Goal: Task Accomplishment & Management: Manage account settings

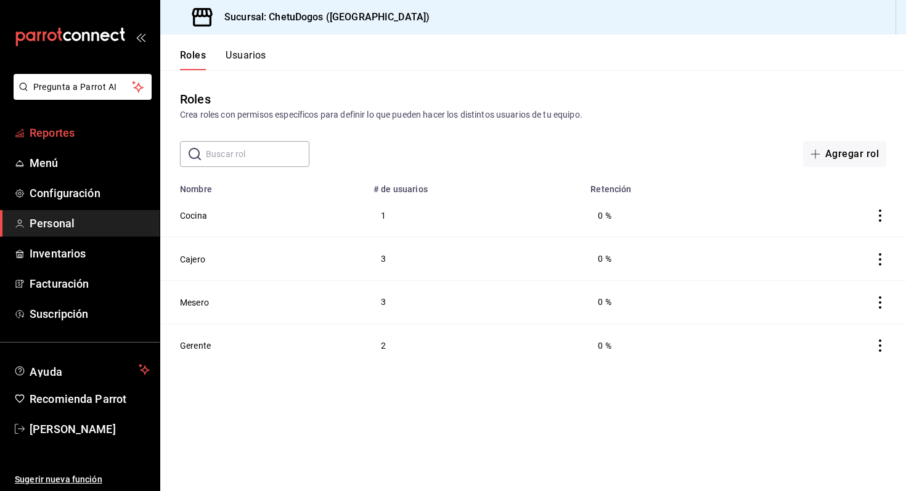
click at [67, 134] on span "Reportes" at bounding box center [90, 133] width 120 height 17
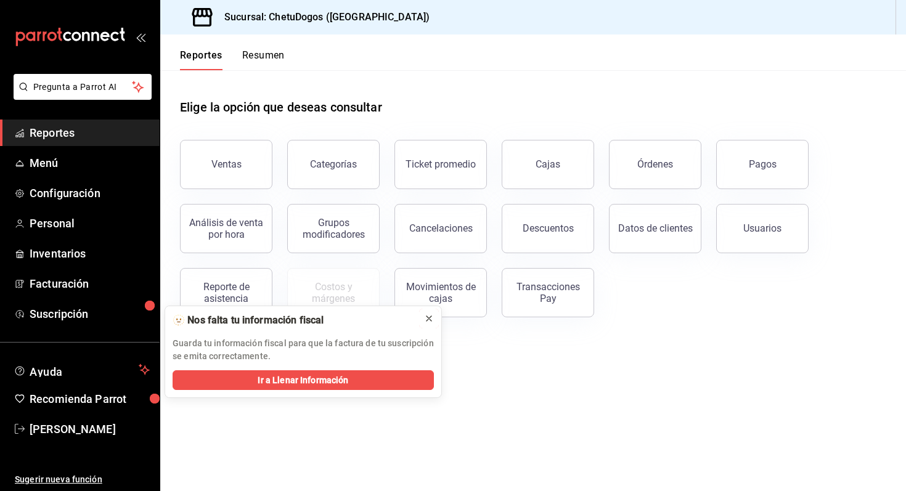
click at [428, 316] on icon at bounding box center [429, 319] width 10 height 10
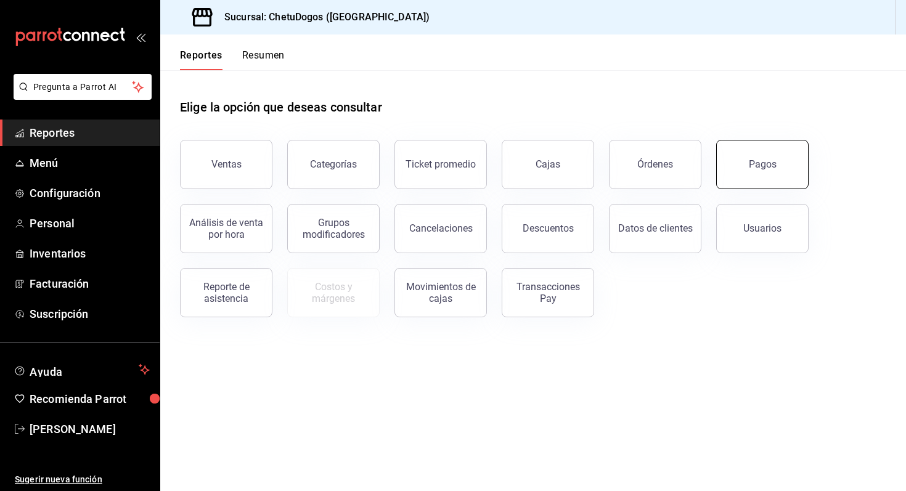
click at [777, 157] on button "Pagos" at bounding box center [762, 164] width 92 height 49
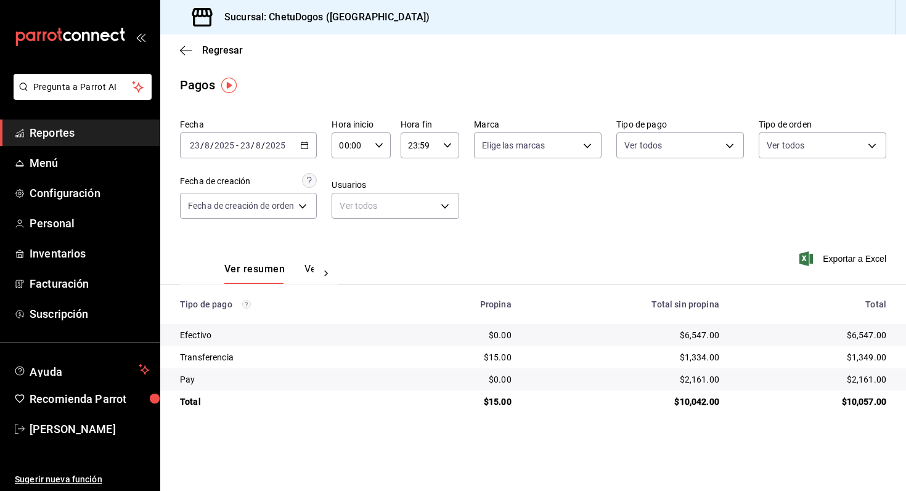
click at [866, 360] on div "$1,349.00" at bounding box center [812, 357] width 147 height 12
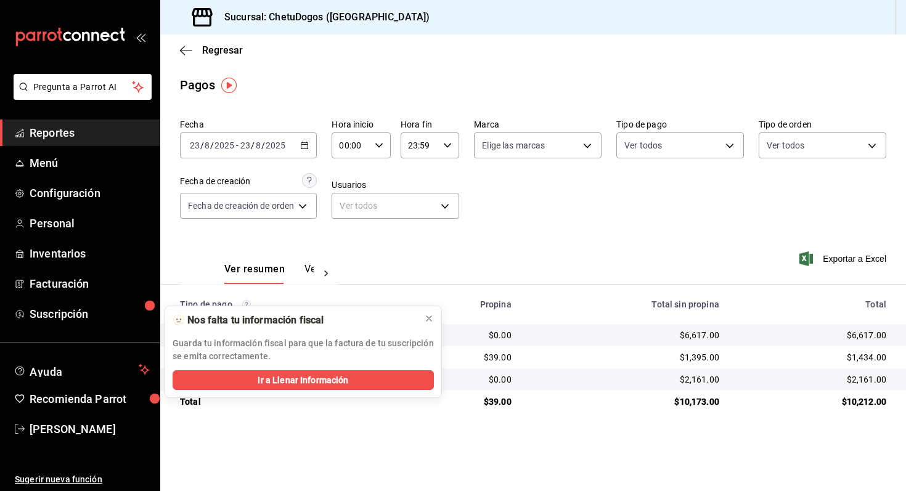
click at [872, 359] on div "$1,434.00" at bounding box center [812, 357] width 147 height 12
click at [429, 318] on icon at bounding box center [429, 318] width 5 height 5
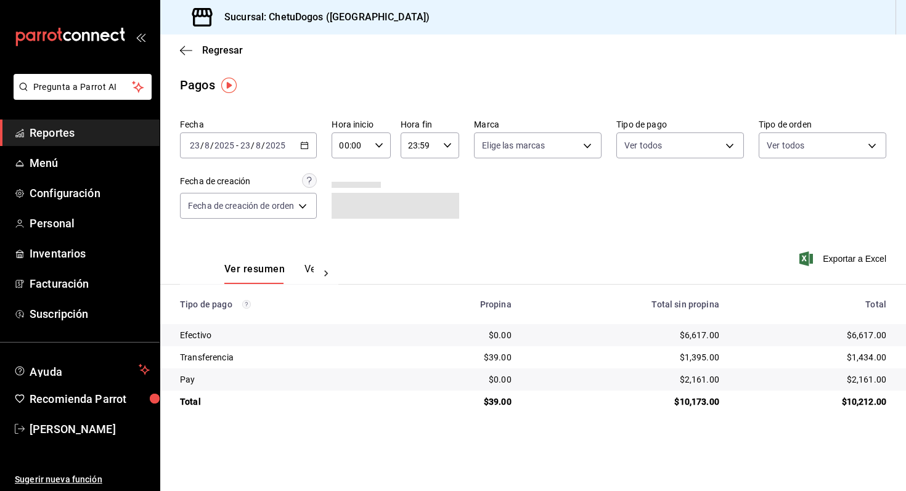
click at [305, 144] on icon "button" at bounding box center [304, 145] width 9 height 9
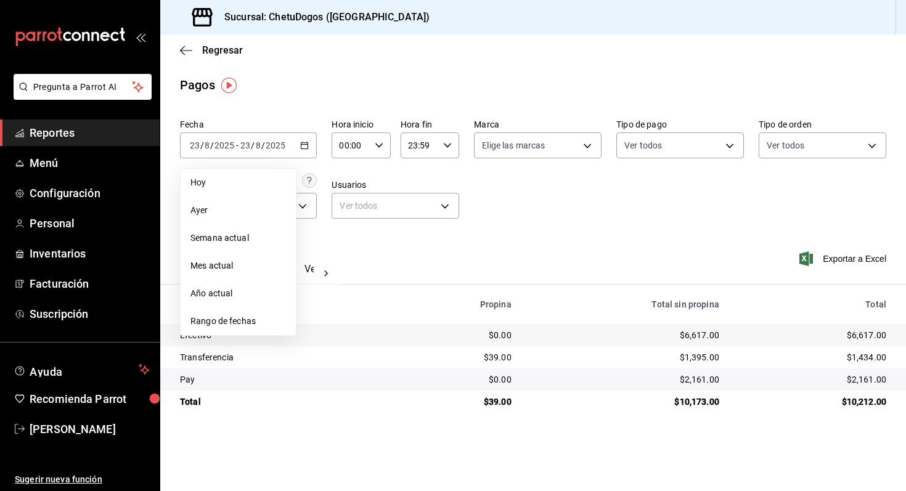
click at [268, 182] on span "Hoy" at bounding box center [238, 182] width 96 height 13
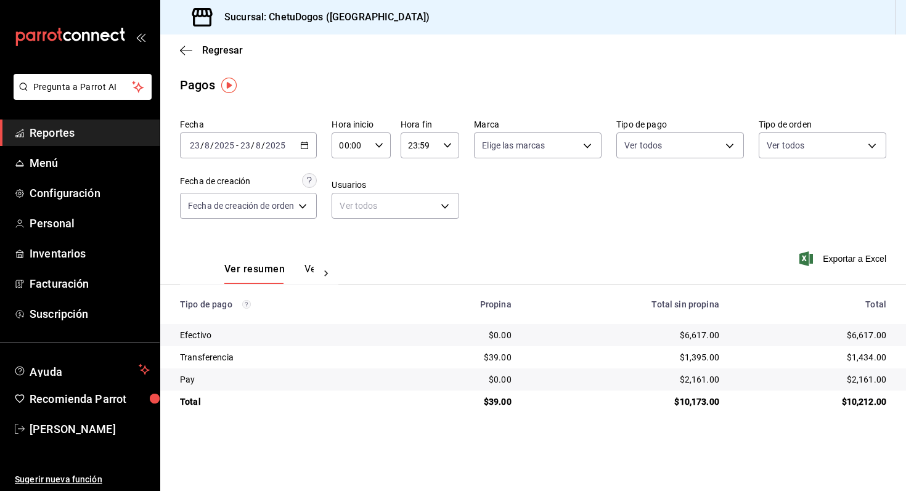
click at [870, 361] on div "$1,434.00" at bounding box center [812, 357] width 147 height 12
click at [190, 48] on icon "button" at bounding box center [186, 50] width 12 height 11
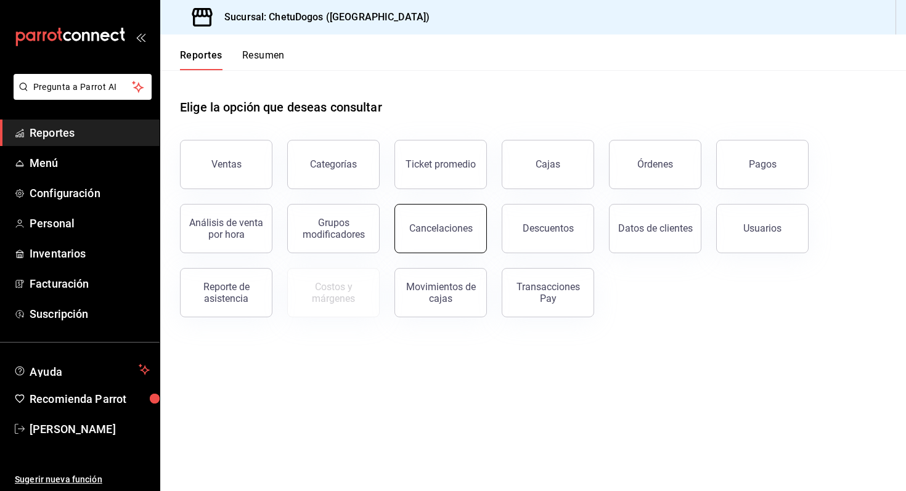
click at [447, 246] on button "Cancelaciones" at bounding box center [441, 228] width 92 height 49
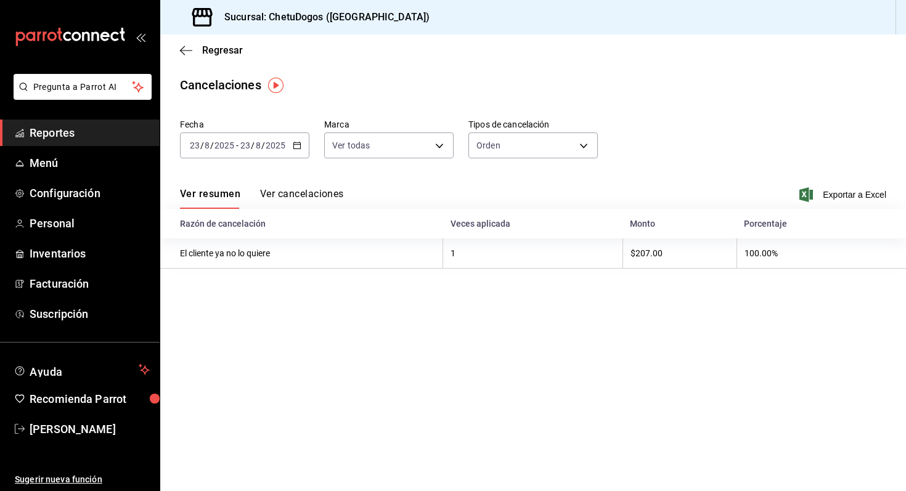
click at [289, 195] on button "Ver cancelaciones" at bounding box center [302, 198] width 84 height 21
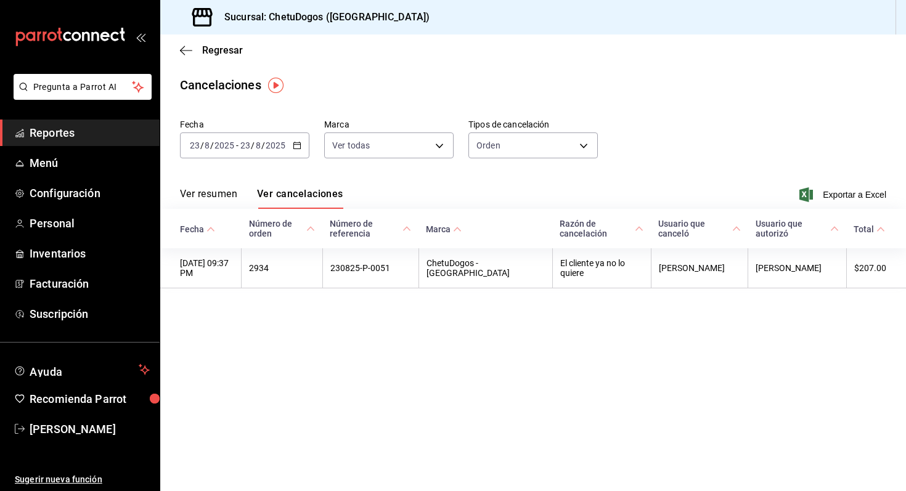
click at [221, 197] on button "Ver resumen" at bounding box center [208, 198] width 57 height 21
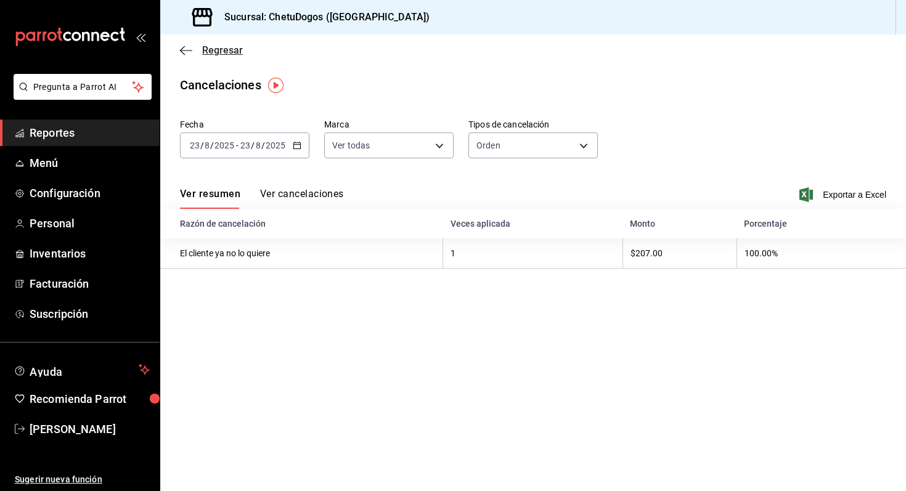
click at [184, 49] on icon "button" at bounding box center [186, 50] width 12 height 11
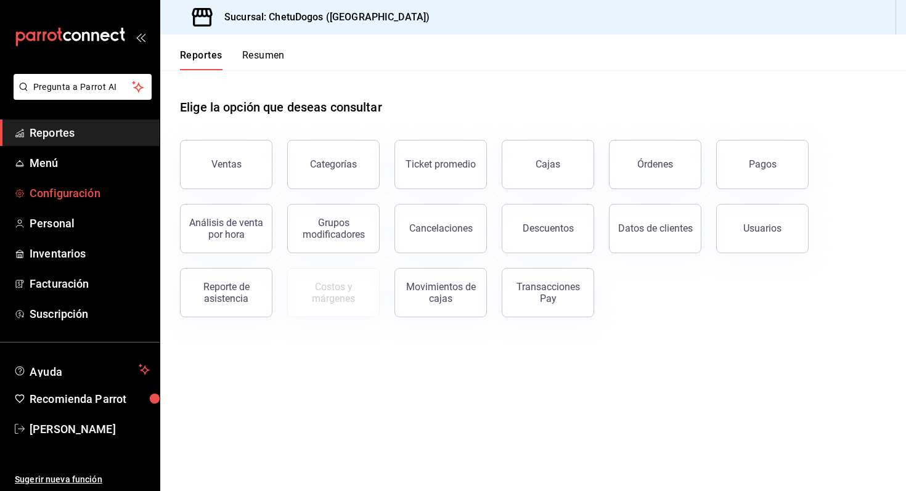
click at [63, 190] on span "Configuración" at bounding box center [90, 193] width 120 height 17
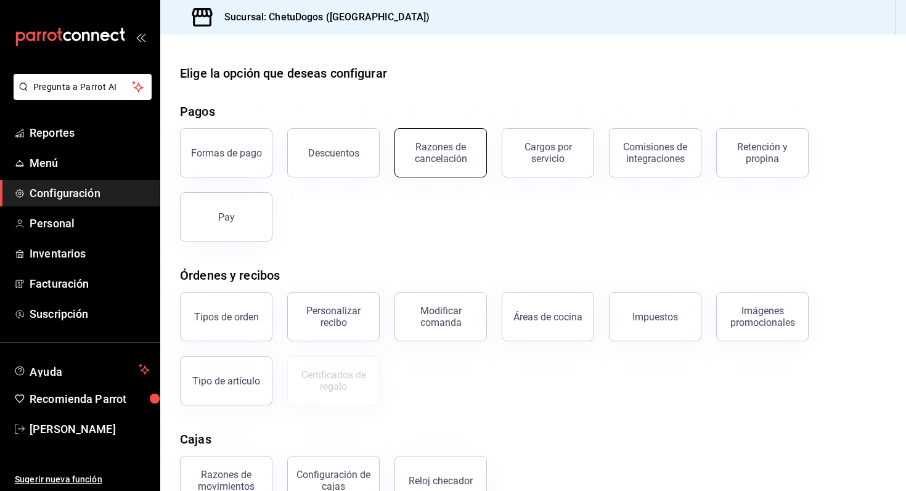
click at [468, 162] on div "Razones de cancelación" at bounding box center [441, 152] width 76 height 23
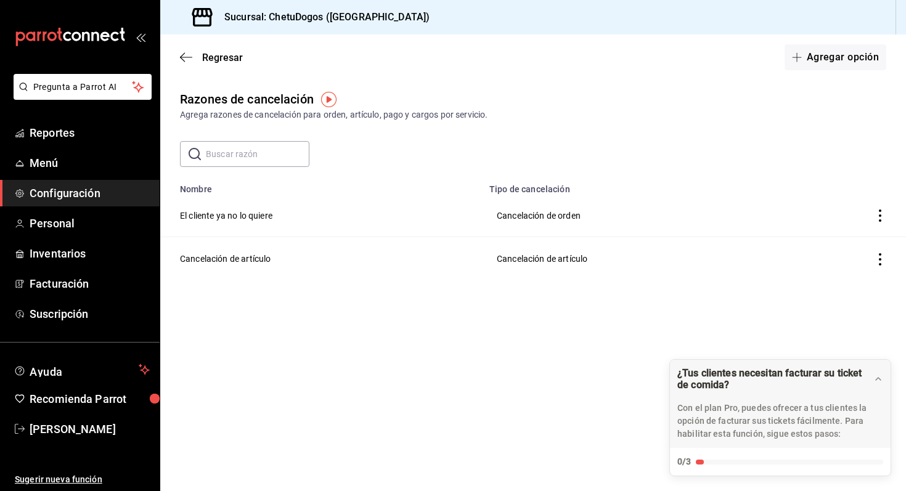
click at [854, 71] on div "Regresar Agregar opción" at bounding box center [533, 58] width 746 height 46
click at [829, 53] on button "Agregar opción" at bounding box center [836, 57] width 102 height 26
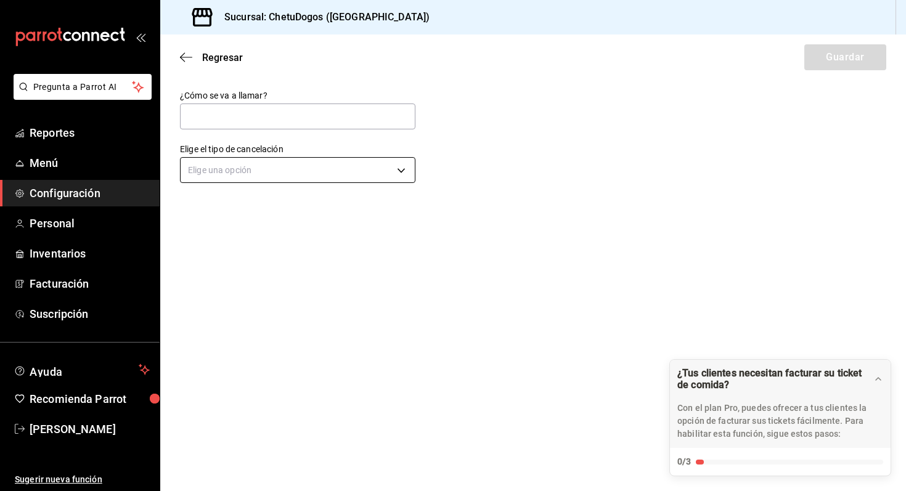
click at [356, 174] on body "Pregunta a Parrot AI Reportes Menú Configuración Personal Inventarios Facturaci…" at bounding box center [453, 245] width 906 height 491
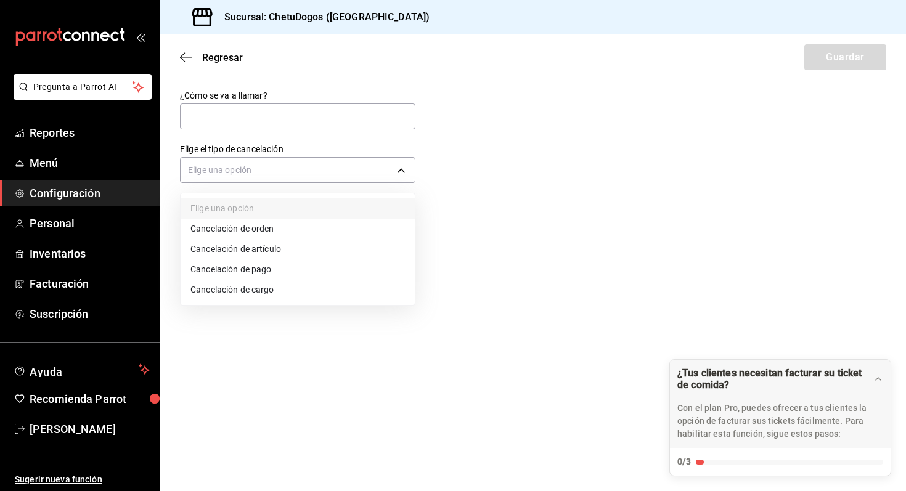
click at [272, 272] on li "Cancelación de pago" at bounding box center [298, 270] width 234 height 20
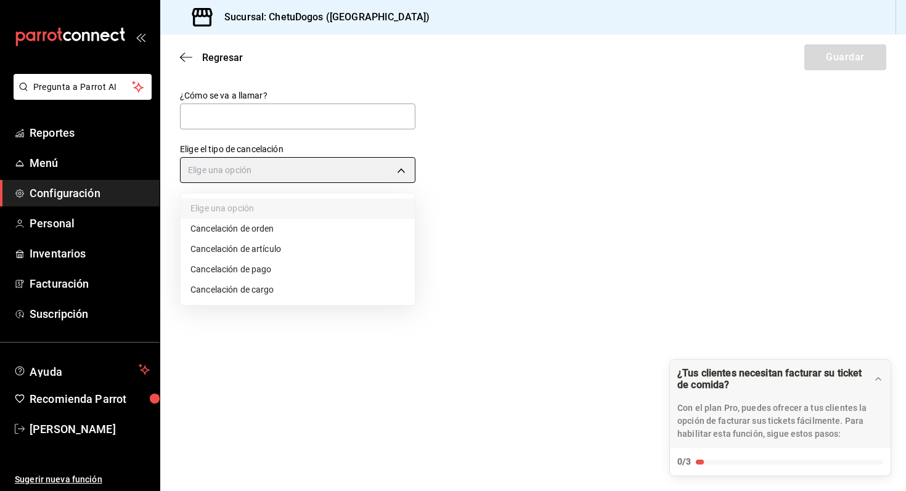
type input "ORDER_PAYMENT"
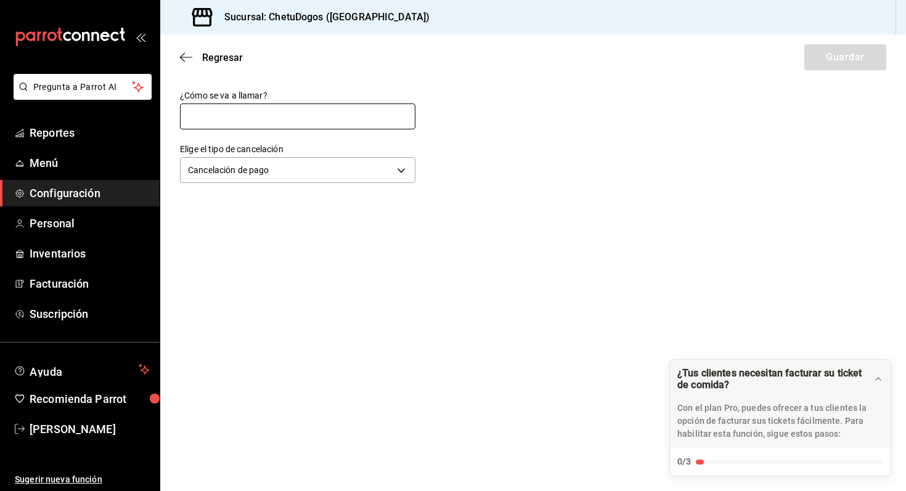
click at [280, 124] on input "text" at bounding box center [297, 117] width 235 height 26
click at [290, 104] on input "Registro mal de pago" at bounding box center [297, 117] width 235 height 26
type input "Forma de pago mal registrada"
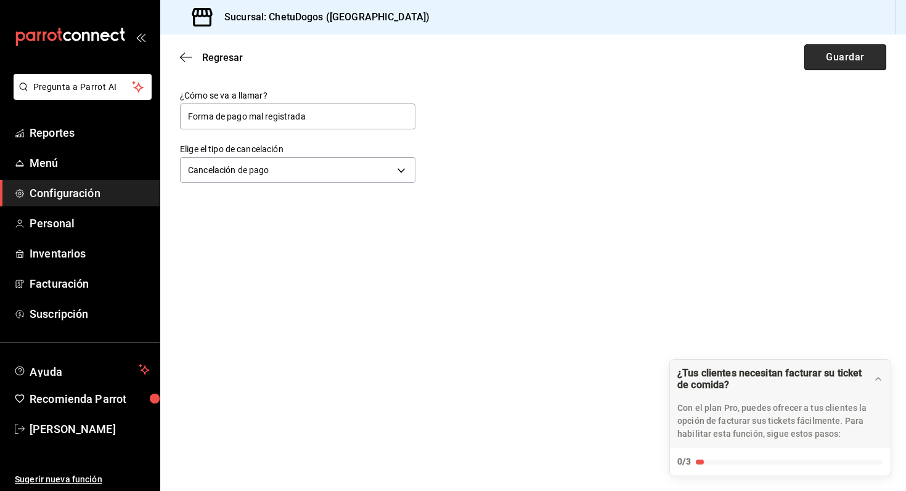
click at [836, 55] on button "Guardar" at bounding box center [846, 57] width 82 height 26
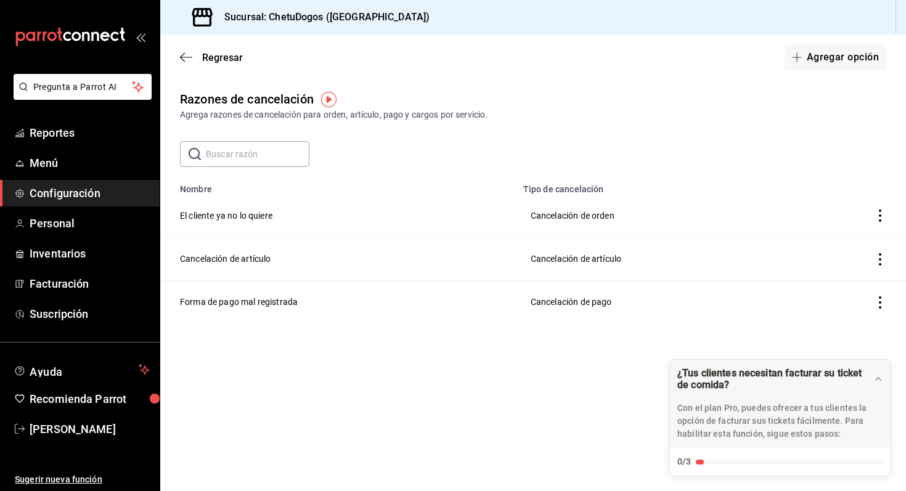
click at [203, 50] on div "Regresar Agregar opción" at bounding box center [533, 58] width 746 height 46
click at [204, 54] on span "Regresar" at bounding box center [222, 58] width 41 height 12
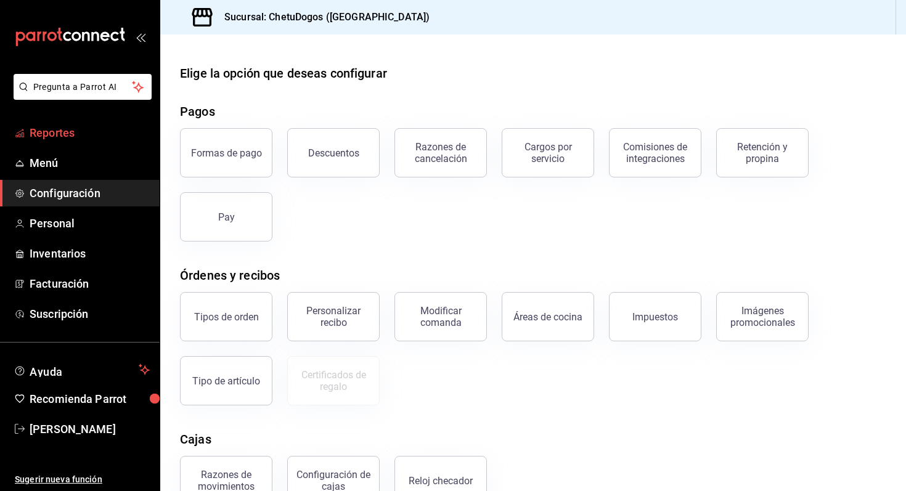
click at [53, 142] on link "Reportes" at bounding box center [80, 133] width 160 height 27
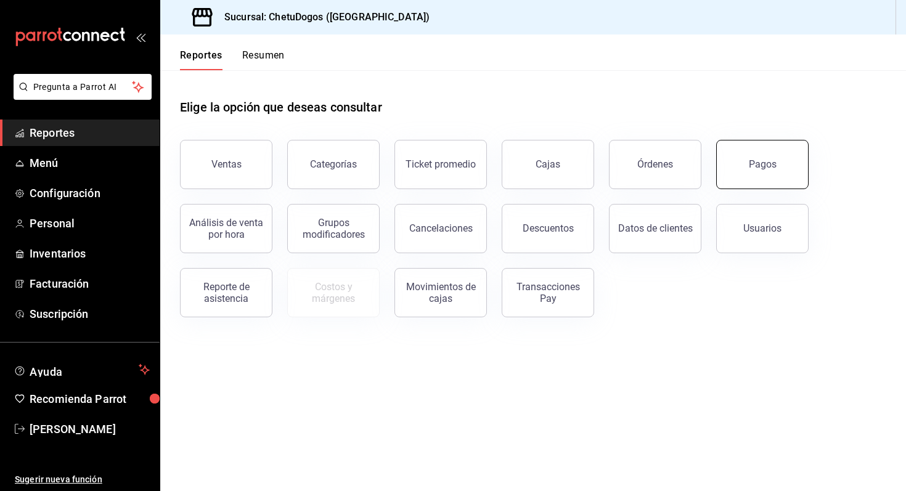
click at [753, 165] on div "Pagos" at bounding box center [763, 164] width 28 height 12
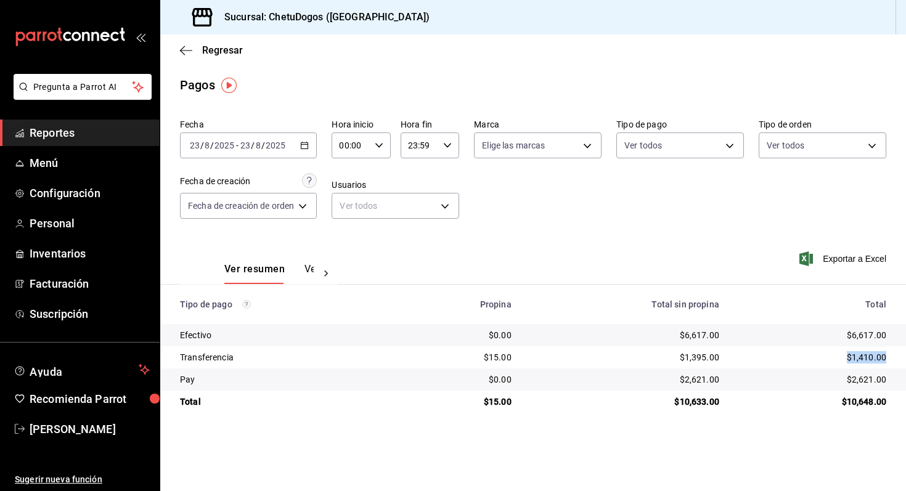
drag, startPoint x: 843, startPoint y: 360, endPoint x: 906, endPoint y: 360, distance: 62.3
click at [906, 360] on td "$1,410.00" at bounding box center [817, 357] width 177 height 22
click at [700, 349] on td "$1,395.00" at bounding box center [626, 357] width 208 height 22
click at [705, 358] on div "$1,395.00" at bounding box center [625, 357] width 188 height 12
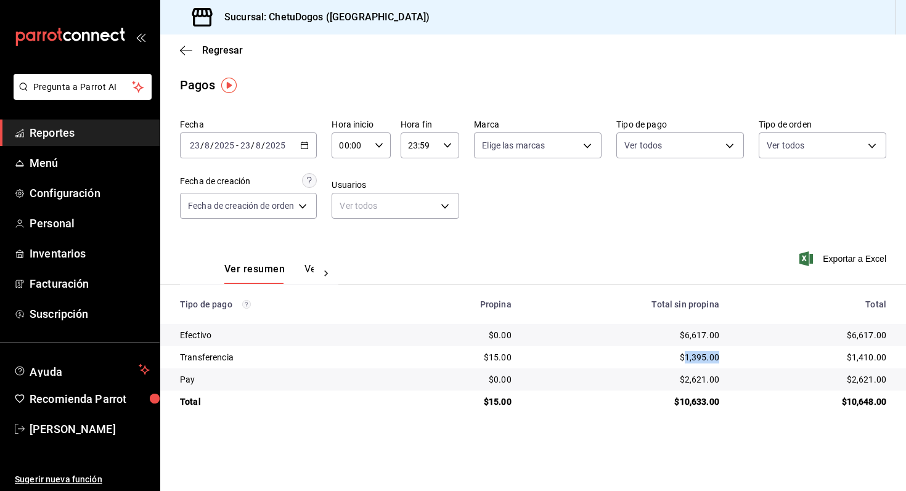
click at [705, 358] on div "$1,395.00" at bounding box center [625, 357] width 188 height 12
click at [864, 356] on div "$1,410.00" at bounding box center [812, 357] width 147 height 12
click at [186, 48] on icon "button" at bounding box center [186, 50] width 12 height 11
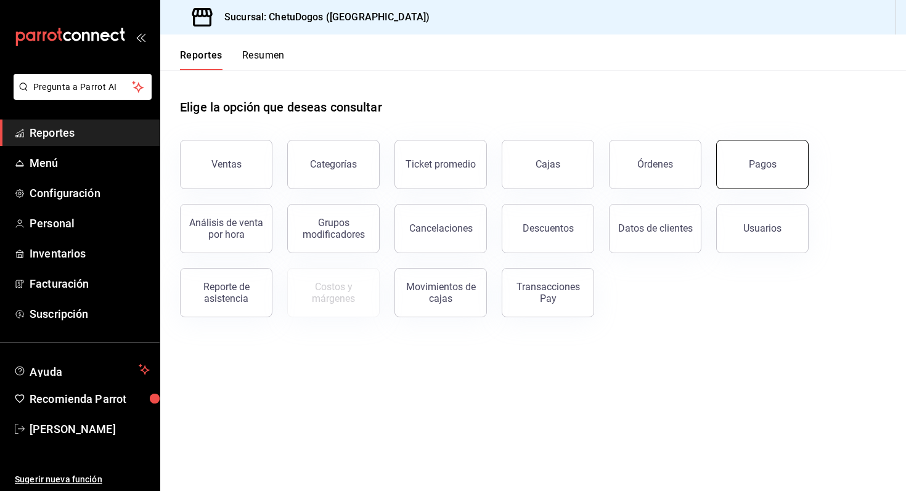
click at [760, 184] on button "Pagos" at bounding box center [762, 164] width 92 height 49
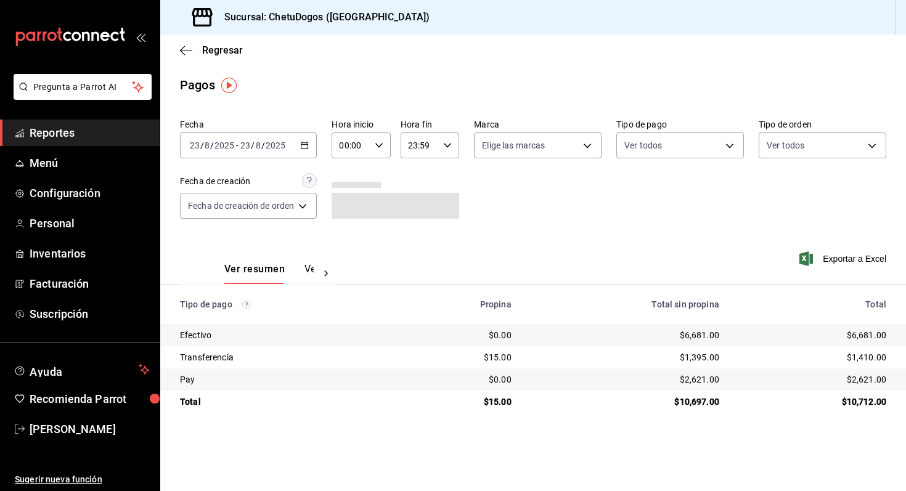
click at [301, 261] on div "Ver resumen Ver pagos" at bounding box center [259, 266] width 158 height 36
click at [229, 54] on span "Regresar" at bounding box center [222, 50] width 41 height 12
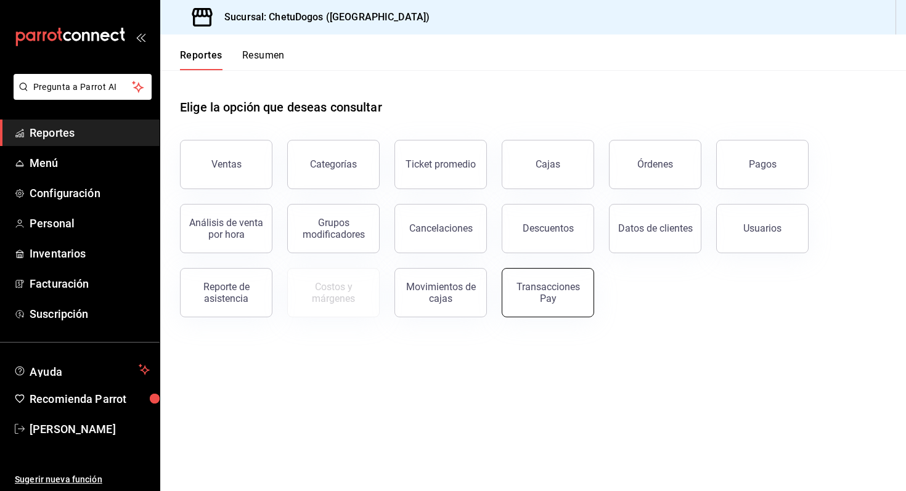
click at [538, 308] on button "Transacciones Pay" at bounding box center [548, 292] width 92 height 49
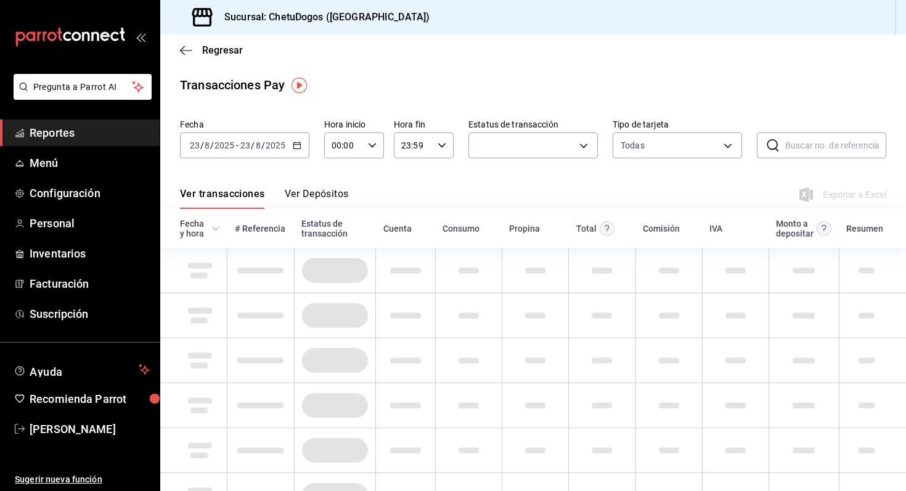
click at [306, 195] on button "Ver Depósitos" at bounding box center [317, 198] width 64 height 21
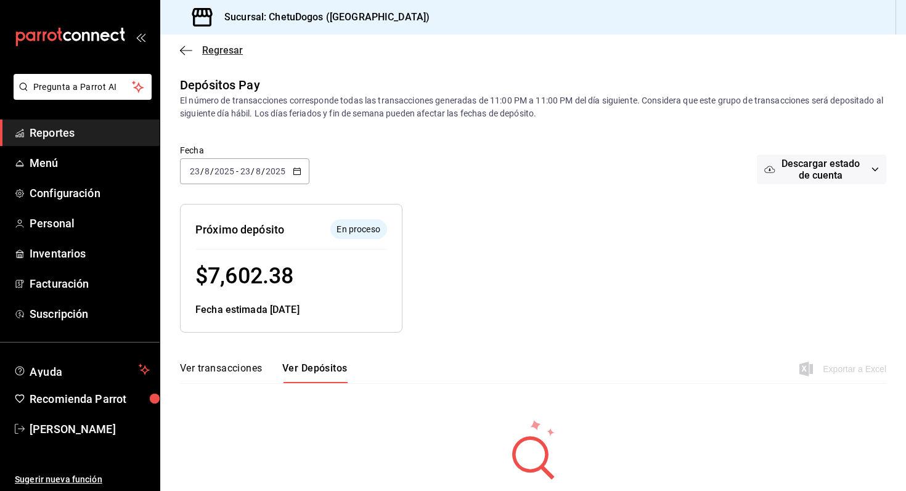
click at [186, 54] on icon "button" at bounding box center [186, 50] width 12 height 11
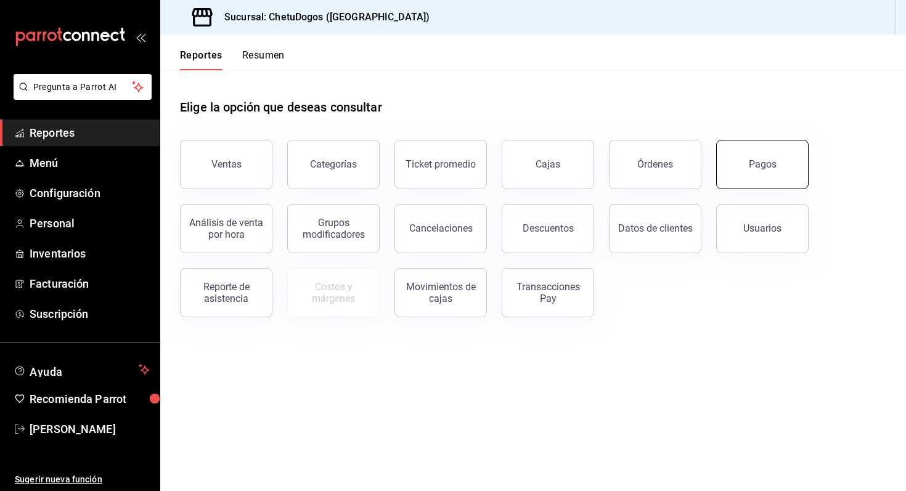
click at [771, 157] on button "Pagos" at bounding box center [762, 164] width 92 height 49
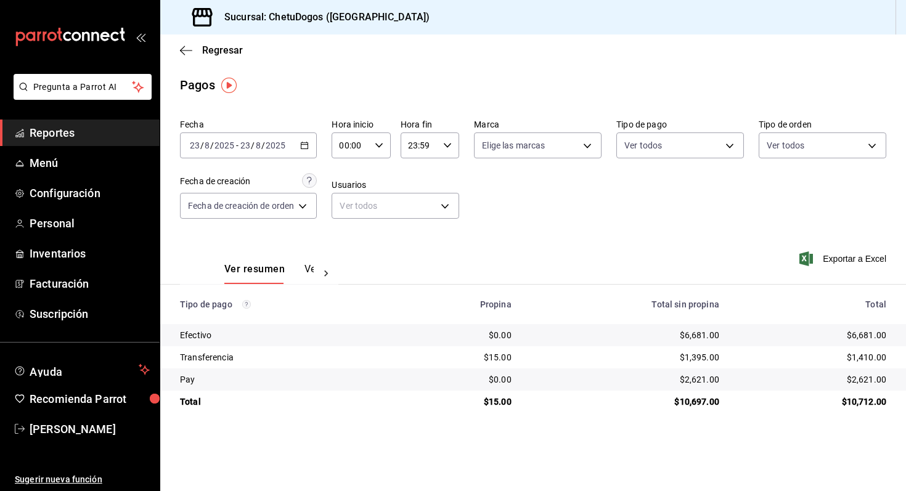
click at [304, 151] on div "[DATE] [DATE] - [DATE] [DATE]" at bounding box center [248, 146] width 137 height 26
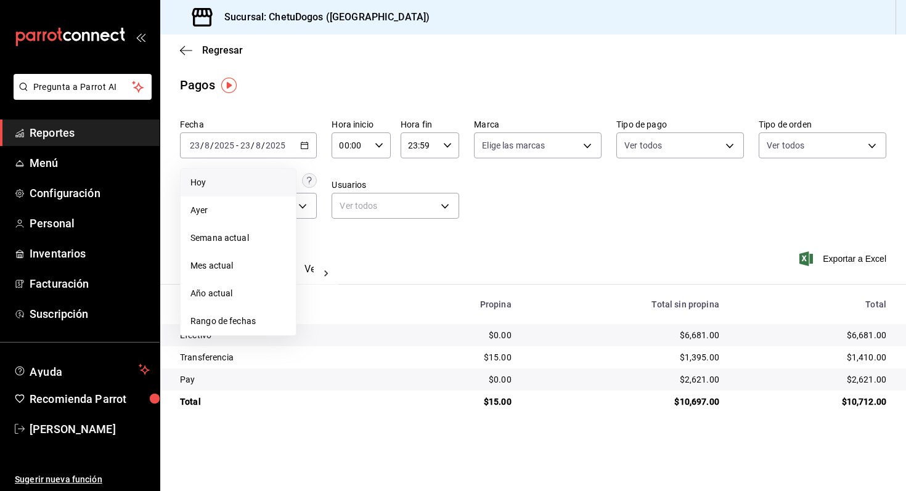
click at [250, 185] on span "Hoy" at bounding box center [238, 182] width 96 height 13
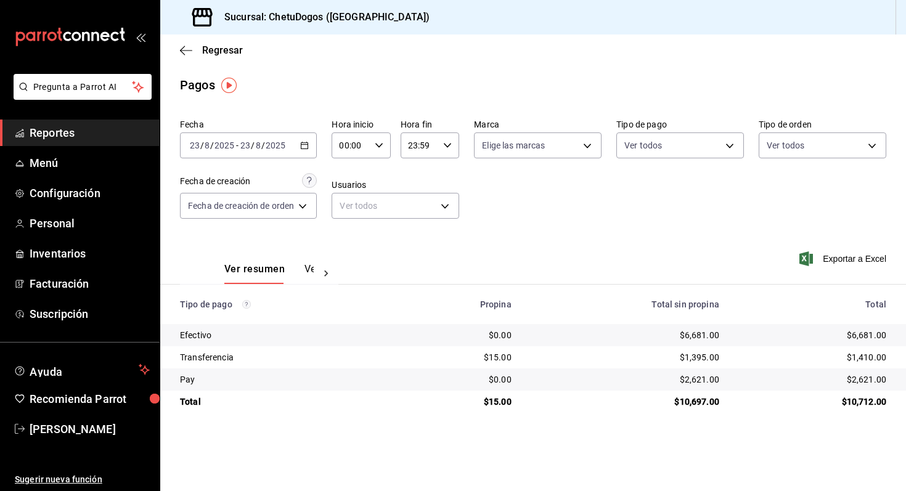
click at [686, 383] on div "$2,621.00" at bounding box center [625, 380] width 188 height 12
click at [200, 55] on span "Regresar" at bounding box center [211, 50] width 63 height 12
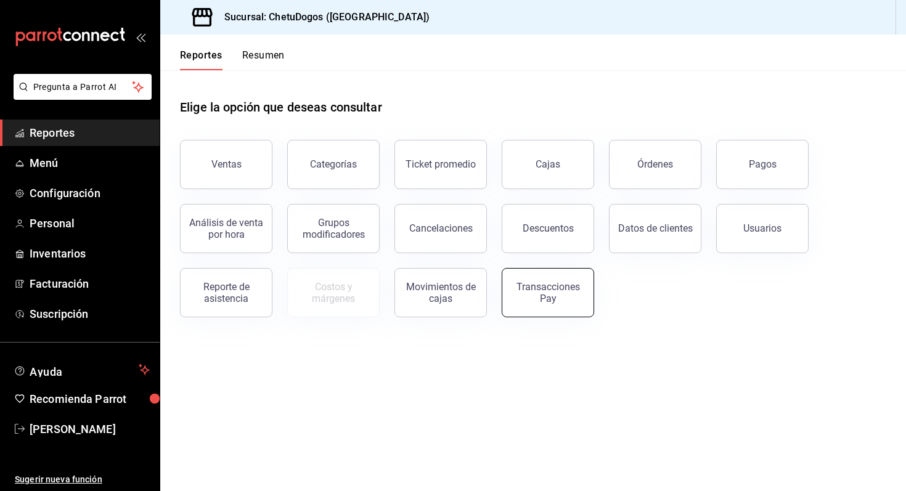
click at [565, 309] on button "Transacciones Pay" at bounding box center [548, 292] width 92 height 49
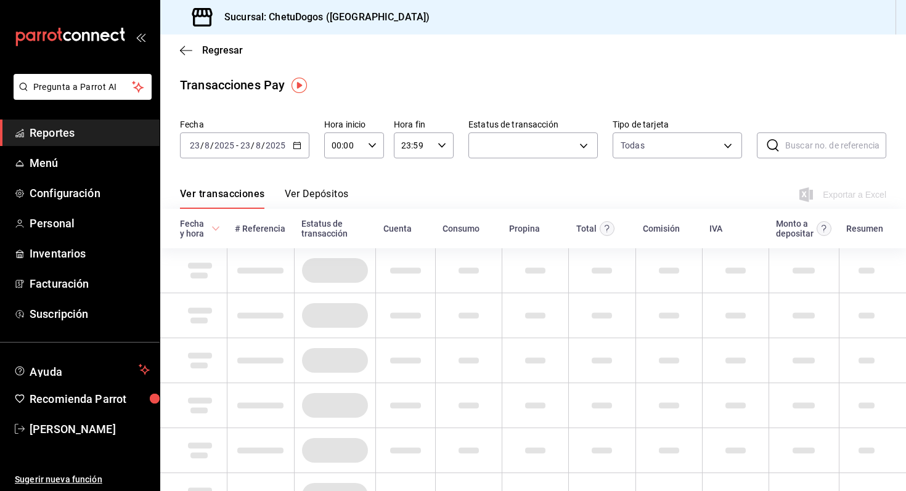
click at [320, 189] on button "Ver Depósitos" at bounding box center [317, 198] width 64 height 21
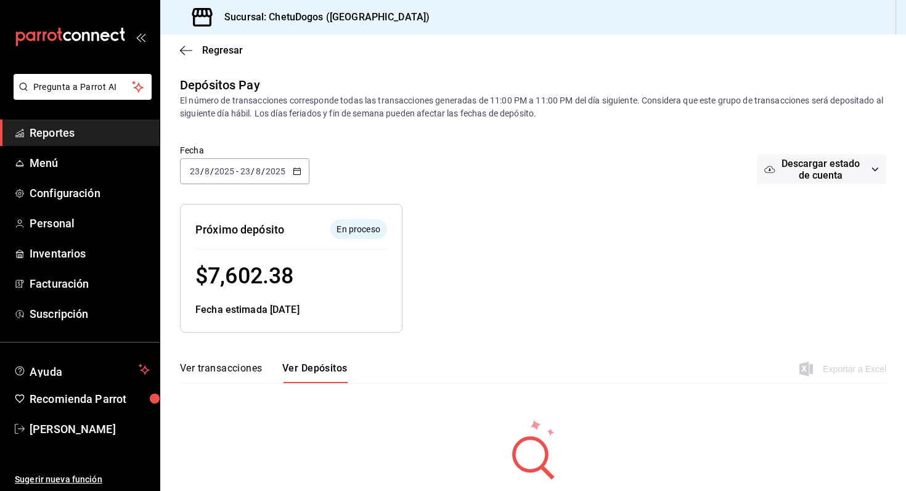
click at [298, 174] on \(Stroke\) "button" at bounding box center [296, 171] width 7 height 7
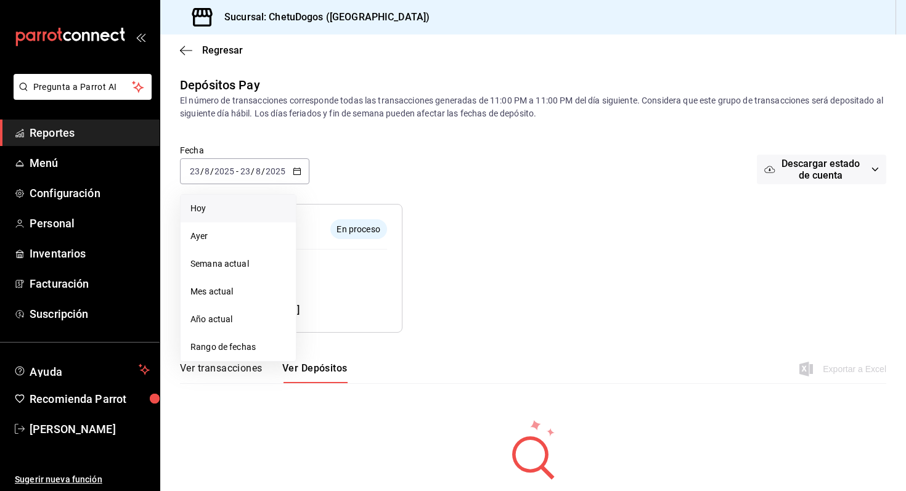
click at [237, 210] on span "Hoy" at bounding box center [238, 208] width 96 height 13
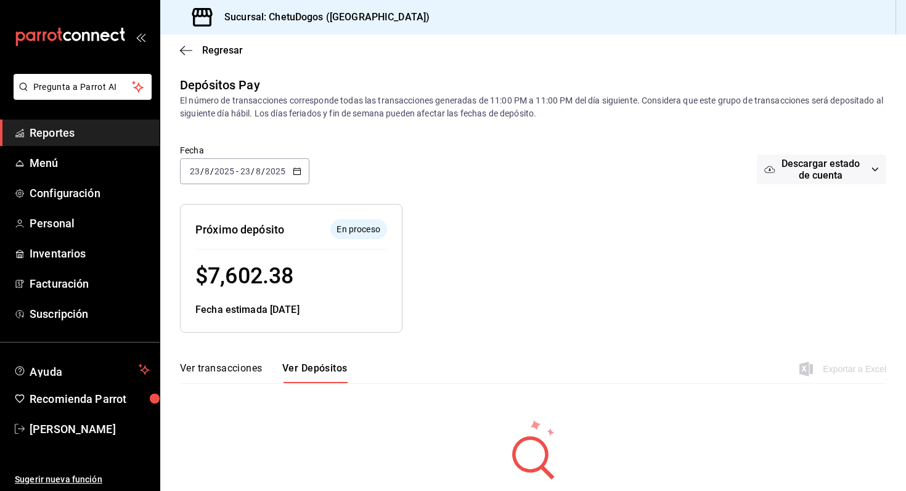
click at [229, 371] on button "Ver transacciones" at bounding box center [221, 372] width 83 height 21
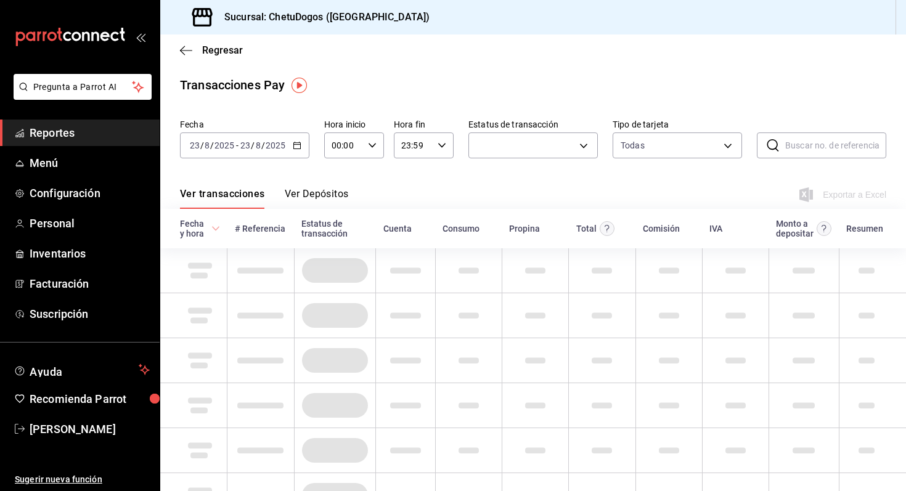
click at [298, 192] on button "Ver Depósitos" at bounding box center [317, 198] width 64 height 21
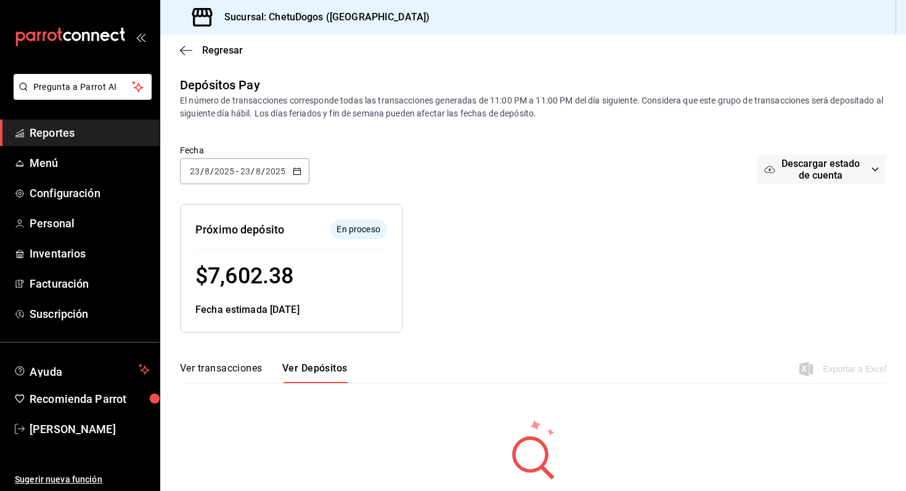
click at [334, 306] on div "Fecha estimada 25/08/25" at bounding box center [291, 310] width 192 height 15
click at [303, 172] on div "[DATE] [DATE] - [DATE] [DATE]" at bounding box center [244, 171] width 129 height 26
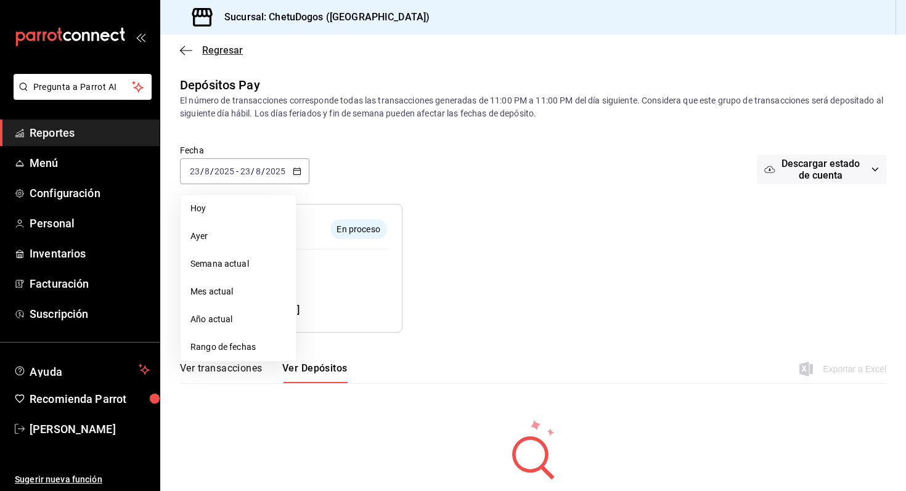
click at [180, 47] on icon "button" at bounding box center [186, 50] width 12 height 11
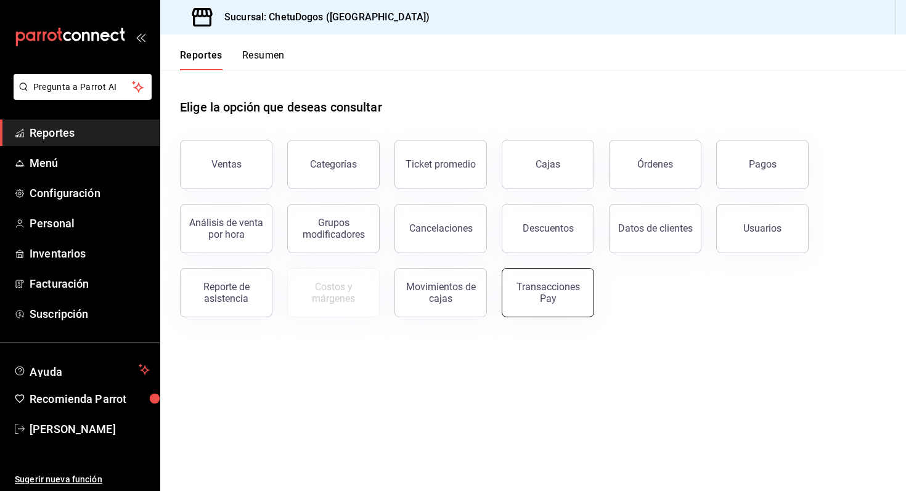
click at [528, 290] on div "Transacciones Pay" at bounding box center [548, 292] width 76 height 23
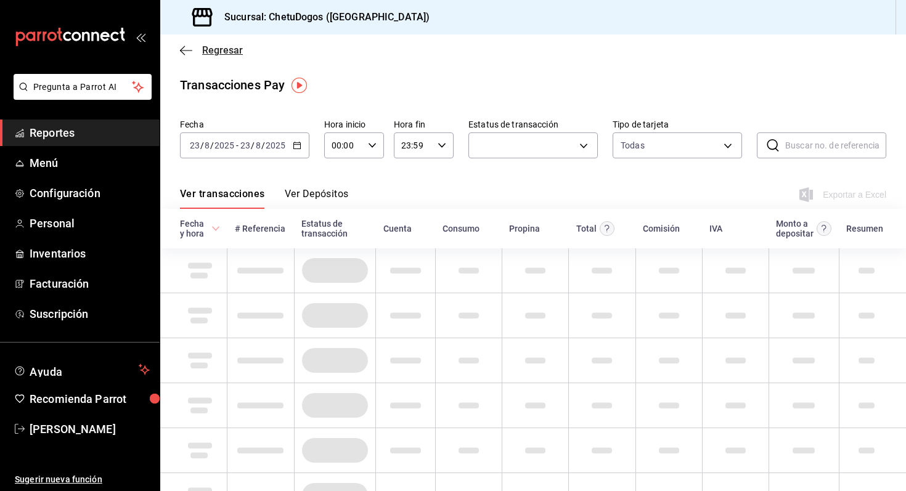
click at [207, 52] on span "Regresar" at bounding box center [222, 50] width 41 height 12
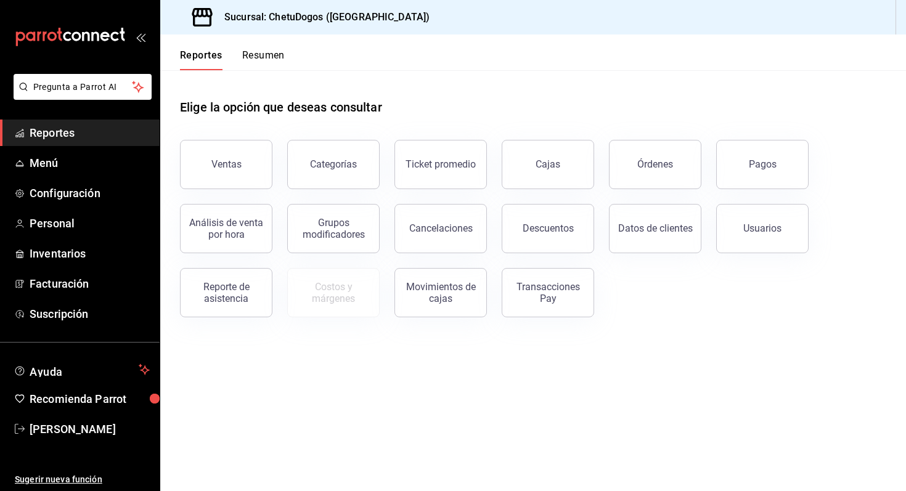
click at [774, 189] on div "Usuarios" at bounding box center [755, 221] width 107 height 64
click at [769, 186] on button "Pagos" at bounding box center [762, 164] width 92 height 49
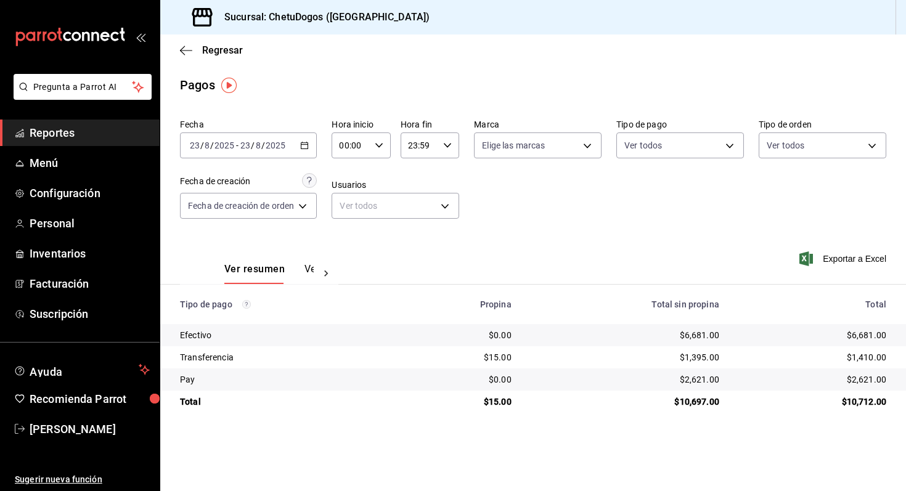
click at [880, 358] on div "$1,410.00" at bounding box center [812, 357] width 147 height 12
click at [864, 340] on div "$6,681.00" at bounding box center [812, 335] width 147 height 12
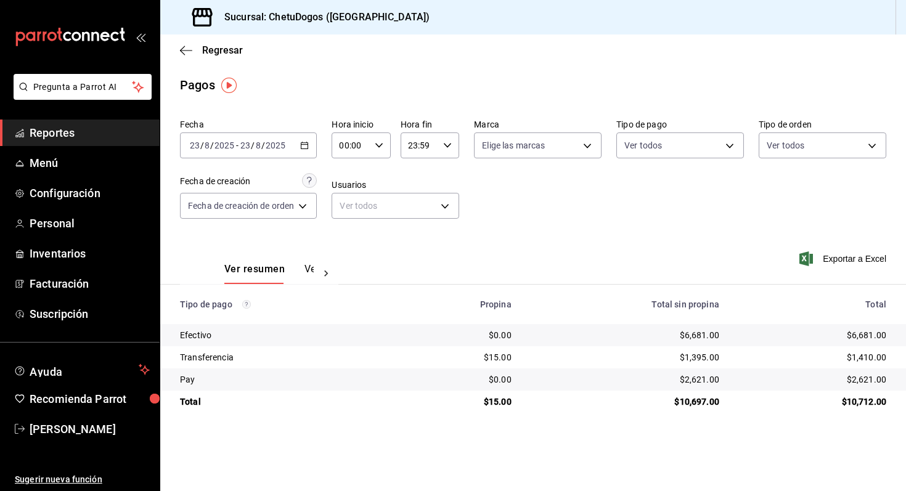
click at [705, 359] on div "$1,395.00" at bounding box center [625, 357] width 188 height 12
click at [851, 355] on div "$1,410.00" at bounding box center [812, 357] width 147 height 12
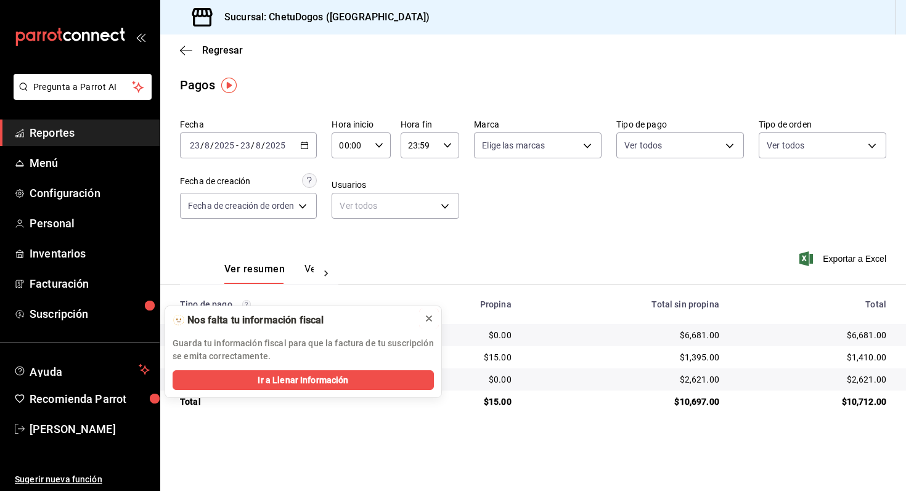
click at [432, 322] on icon at bounding box center [429, 319] width 10 height 10
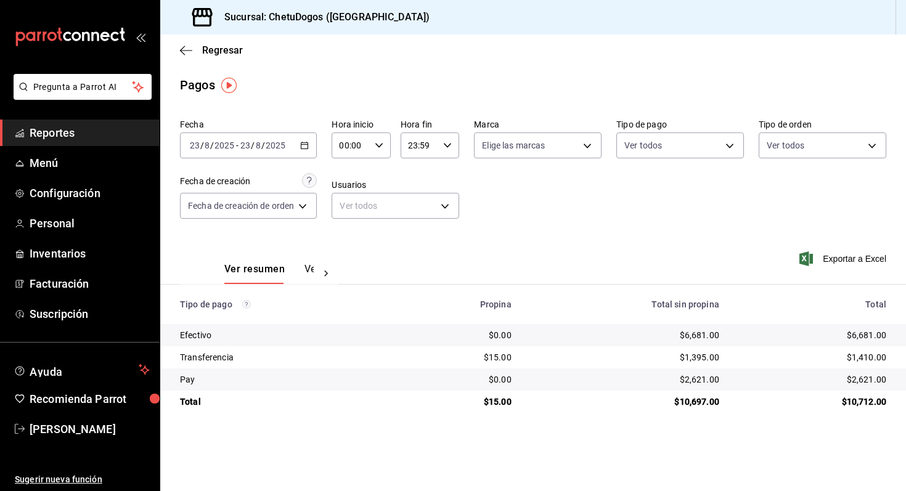
click at [695, 380] on div "$2,621.00" at bounding box center [625, 380] width 188 height 12
click at [311, 147] on div "[DATE] [DATE] - [DATE] [DATE]" at bounding box center [248, 146] width 137 height 26
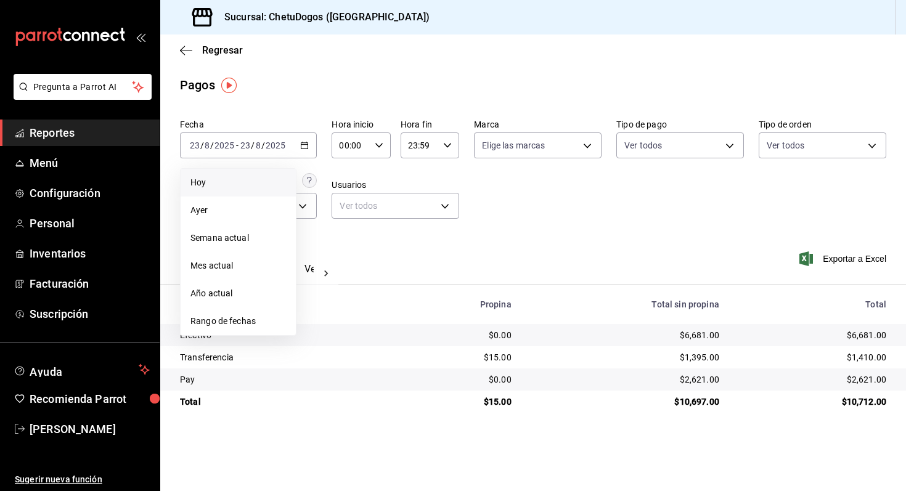
click at [268, 180] on span "Hoy" at bounding box center [238, 182] width 96 height 13
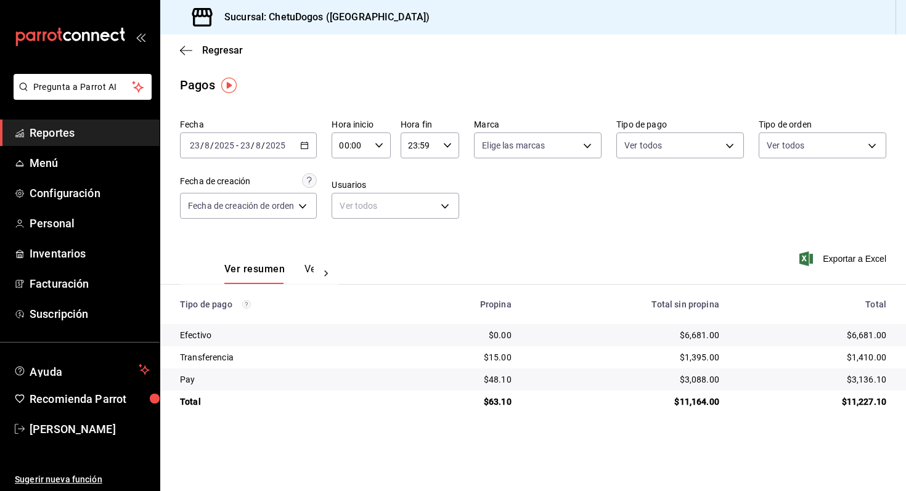
click at [303, 143] on icon "button" at bounding box center [304, 145] width 9 height 9
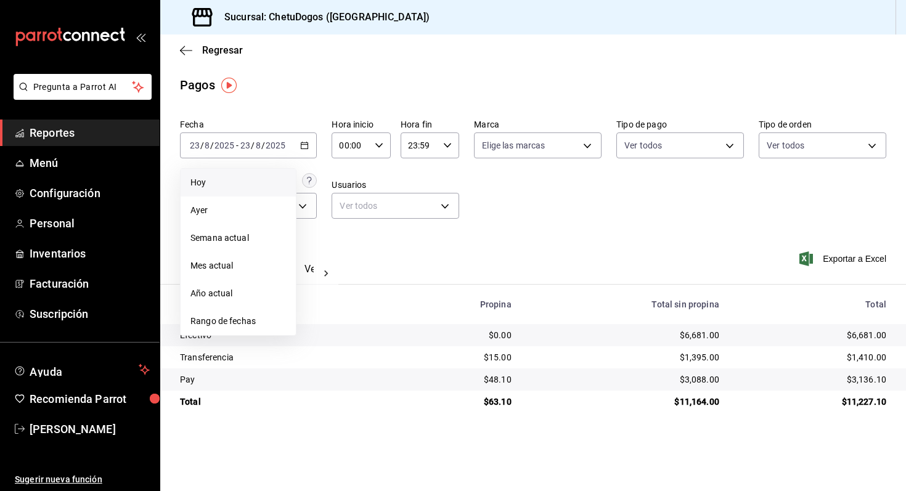
click at [268, 182] on span "Hoy" at bounding box center [238, 182] width 96 height 13
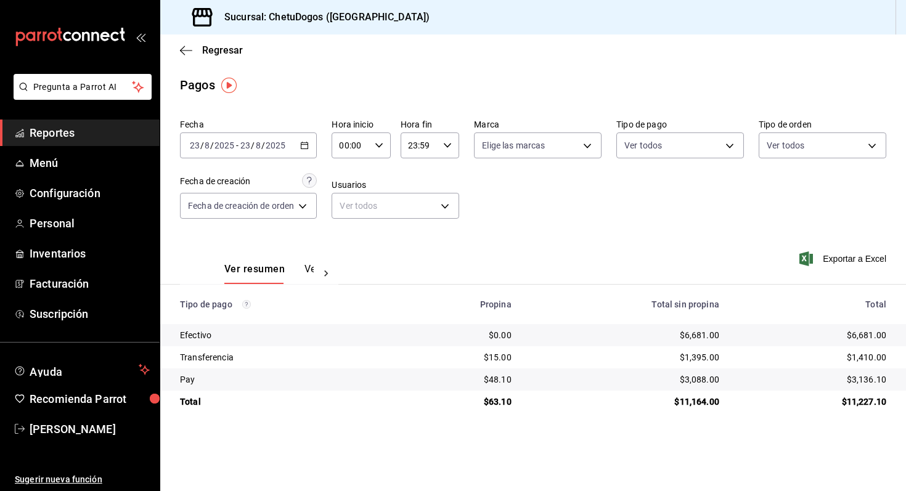
click at [695, 360] on div "$1,395.00" at bounding box center [625, 357] width 188 height 12
